Goal: Navigation & Orientation: Find specific page/section

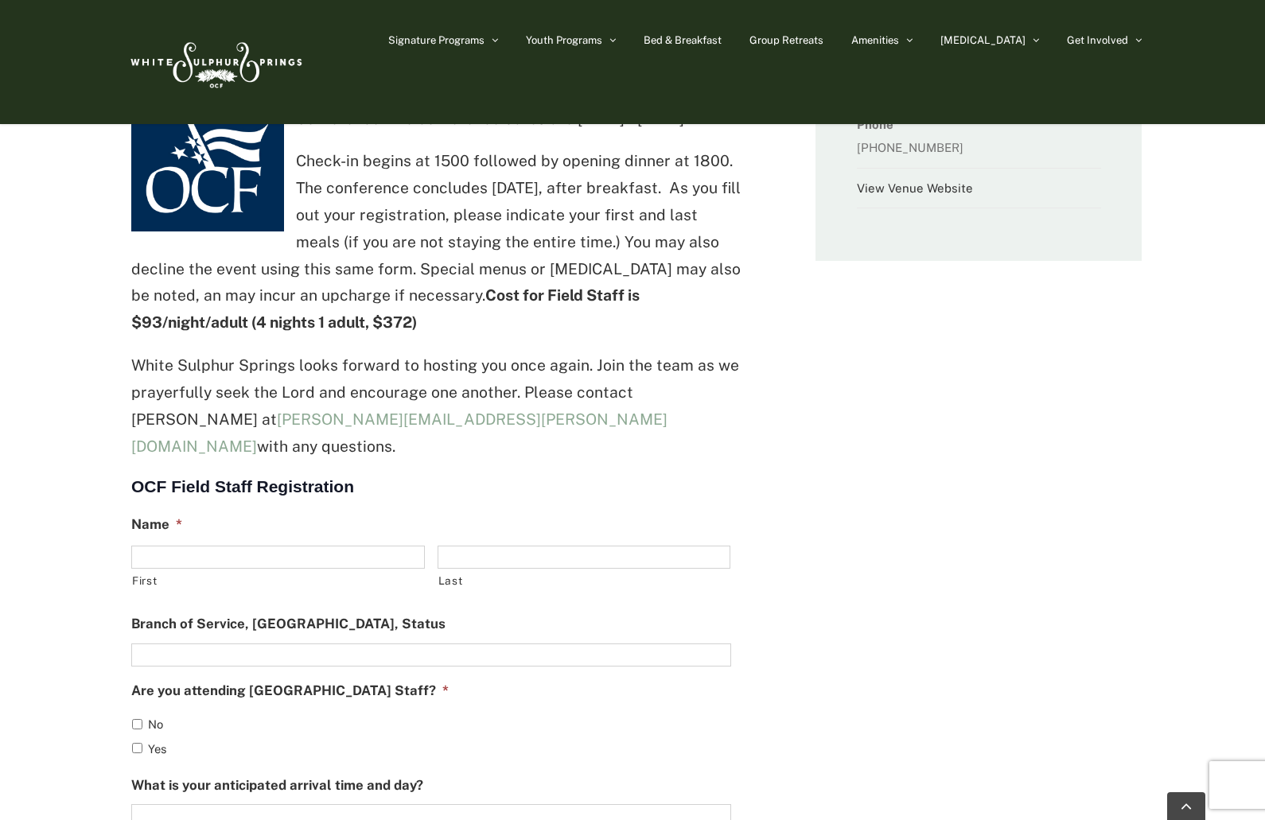
scroll to position [318, 0]
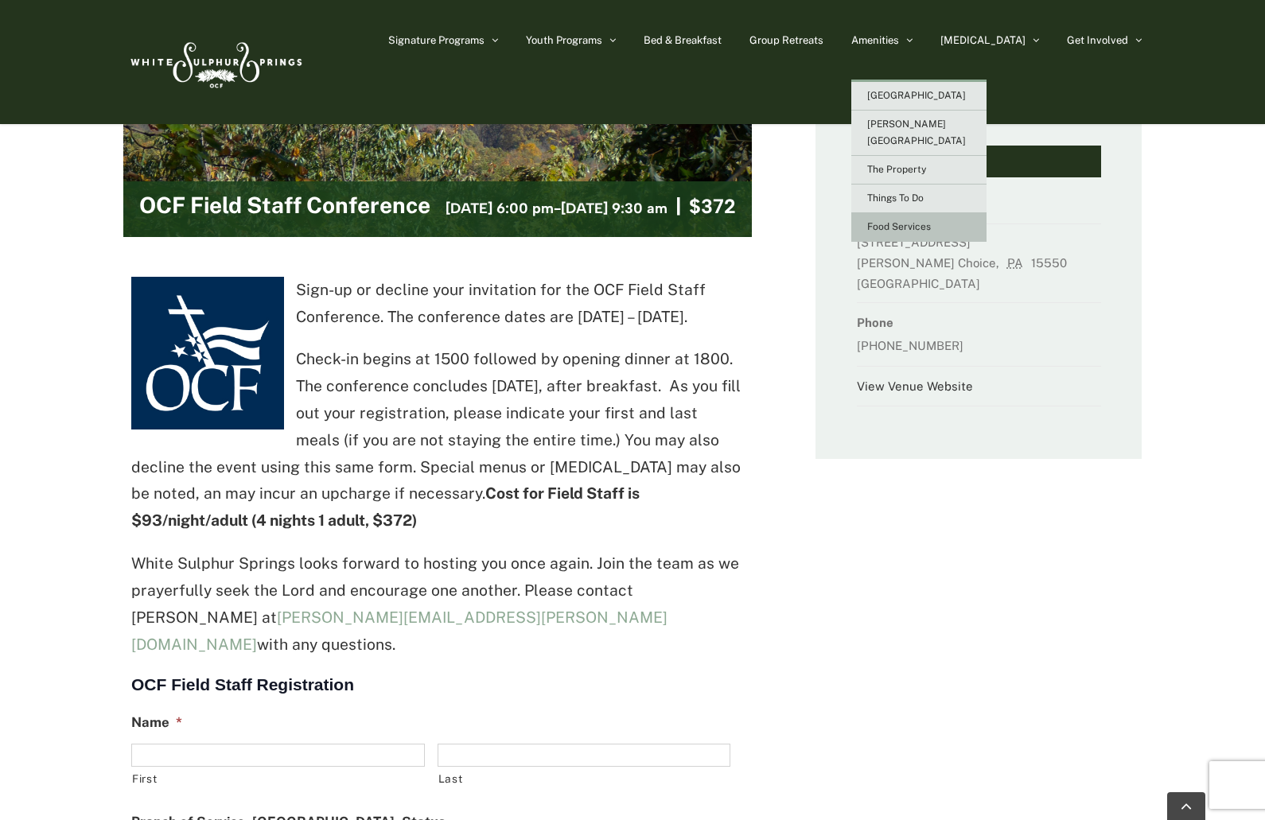
click at [931, 221] on span "Food Services" at bounding box center [899, 226] width 64 height 11
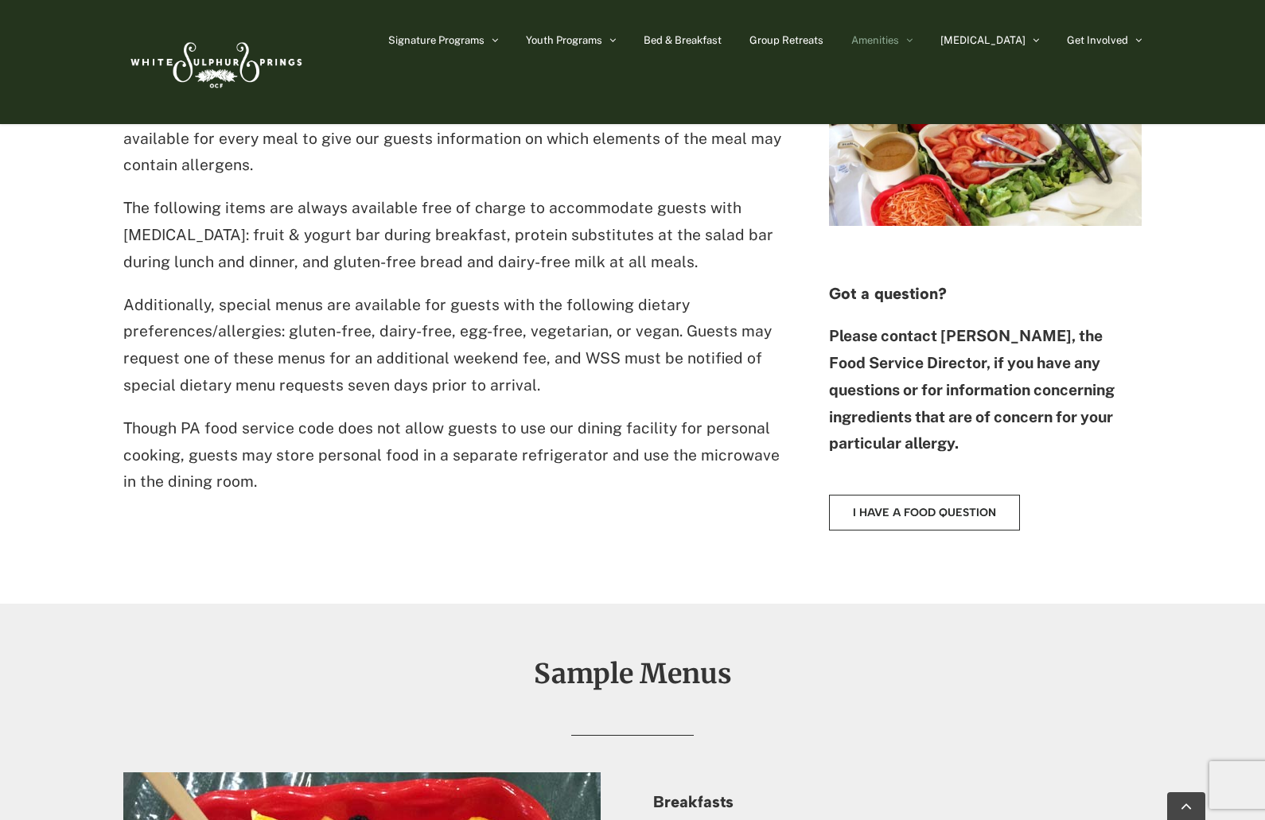
scroll to position [1114, 0]
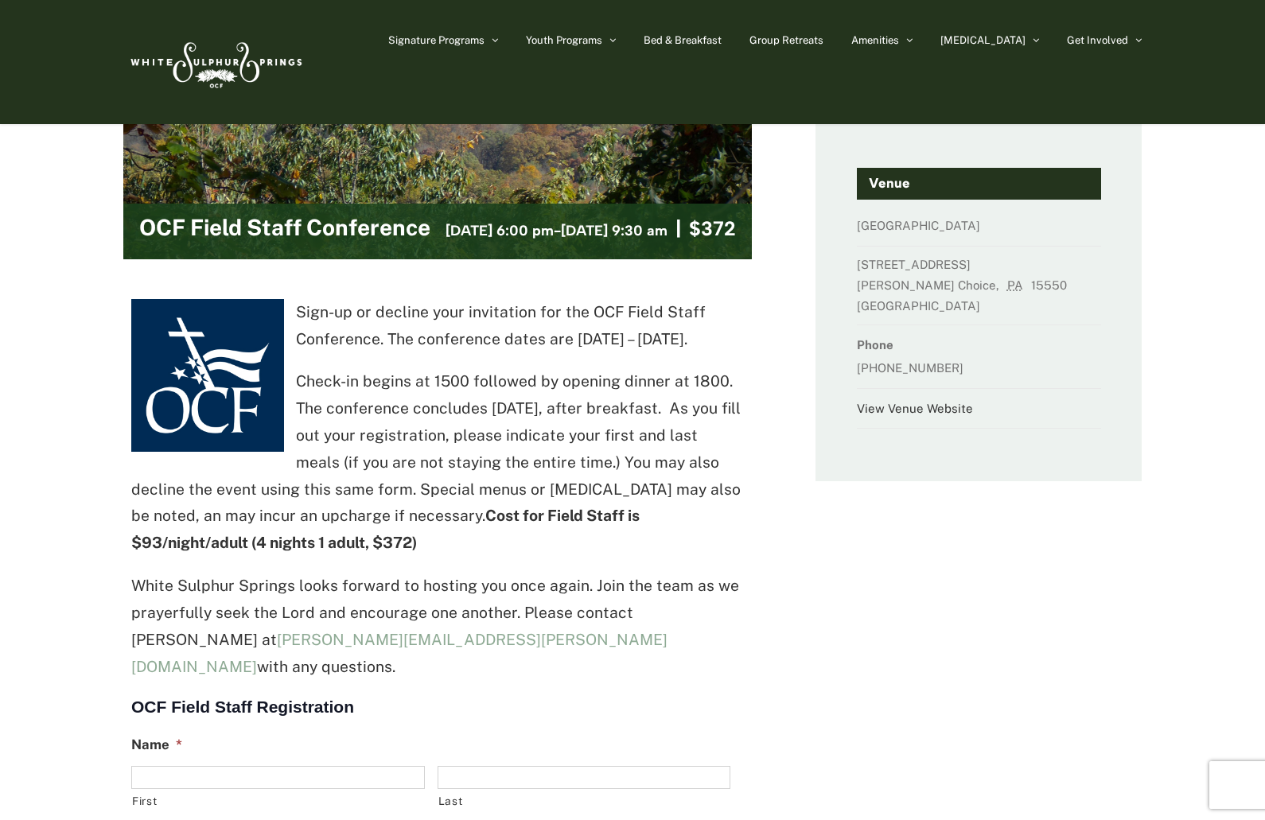
scroll to position [318, 0]
